Goal: Information Seeking & Learning: Learn about a topic

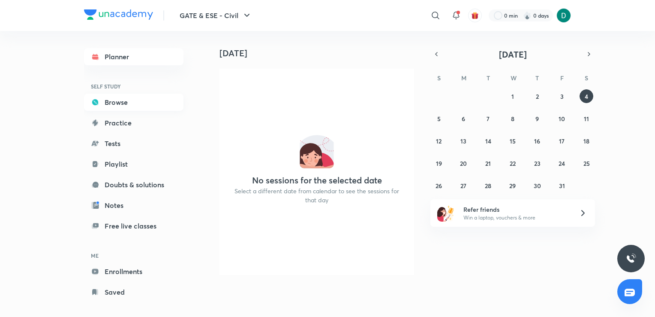
click at [112, 105] on link "Browse" at bounding box center [134, 102] width 100 height 17
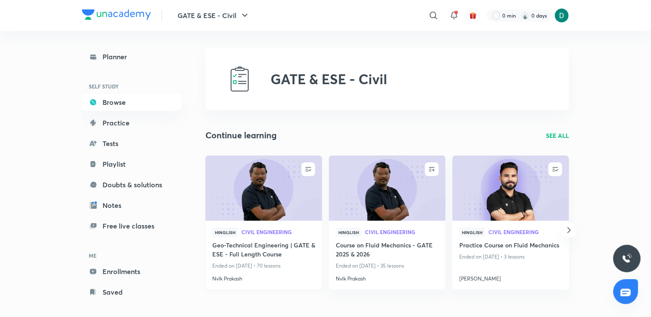
click at [247, 251] on h4 "Geo-Technical Engineering | GATE & ESE - Full Length Course" at bounding box center [263, 250] width 103 height 20
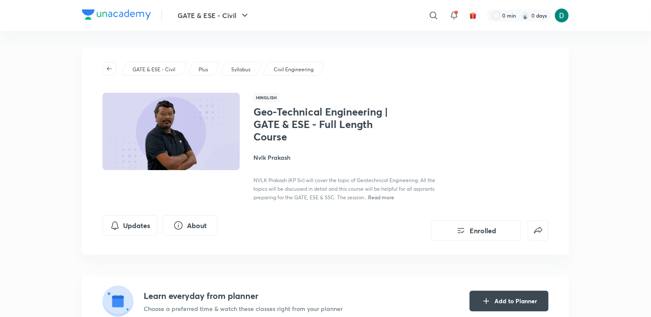
click at [272, 160] on h4 "Nvlk Prakash" at bounding box center [349, 157] width 192 height 9
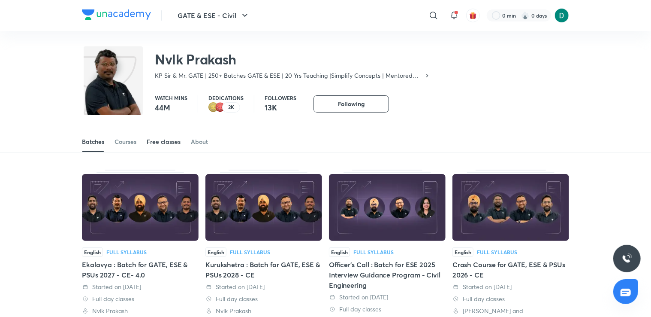
click at [165, 144] on div "Free classes" at bounding box center [164, 141] width 34 height 9
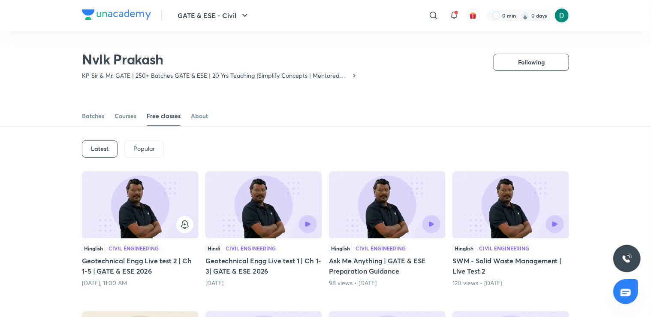
scroll to position [54, 0]
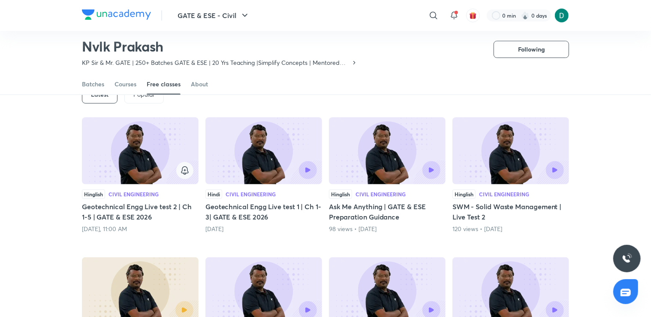
click at [185, 171] on icon "button" at bounding box center [185, 170] width 10 height 10
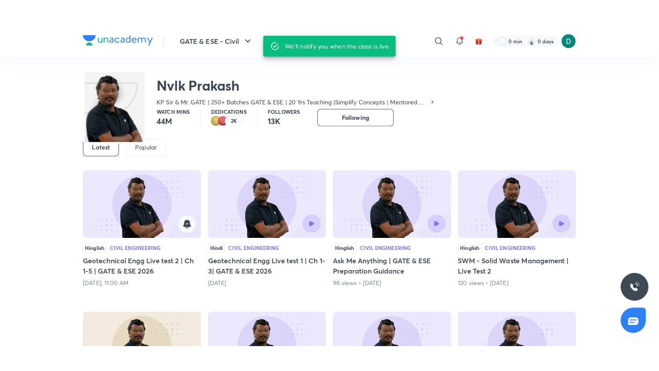
scroll to position [0, 0]
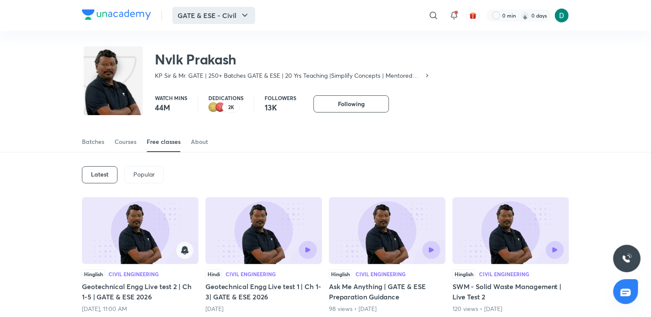
click at [214, 10] on button "GATE & ESE - Civil" at bounding box center [213, 15] width 83 height 17
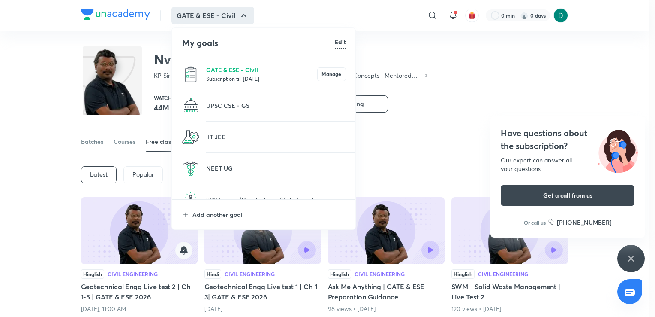
click at [226, 70] on p "GATE & ESE - Civil" at bounding box center [261, 69] width 111 height 9
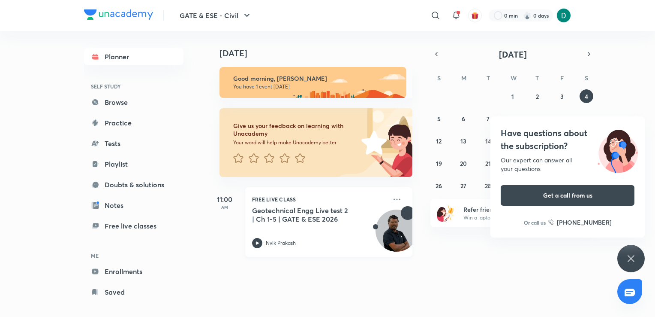
click at [290, 219] on h5 "Geotechnical Engg Live test 2 | Ch 1-5 | GATE & ESE 2026" at bounding box center [305, 214] width 107 height 17
